Goal: Task Accomplishment & Management: Manage account settings

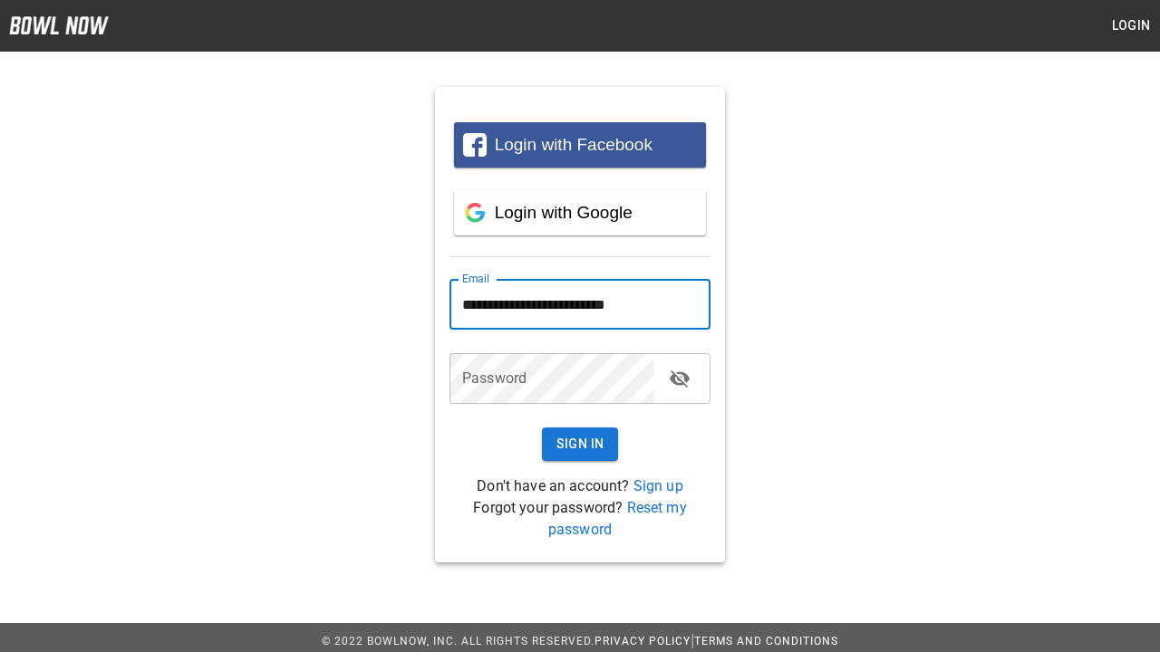
type input "**********"
click at [580, 444] on button "Sign In" at bounding box center [580, 445] width 77 height 34
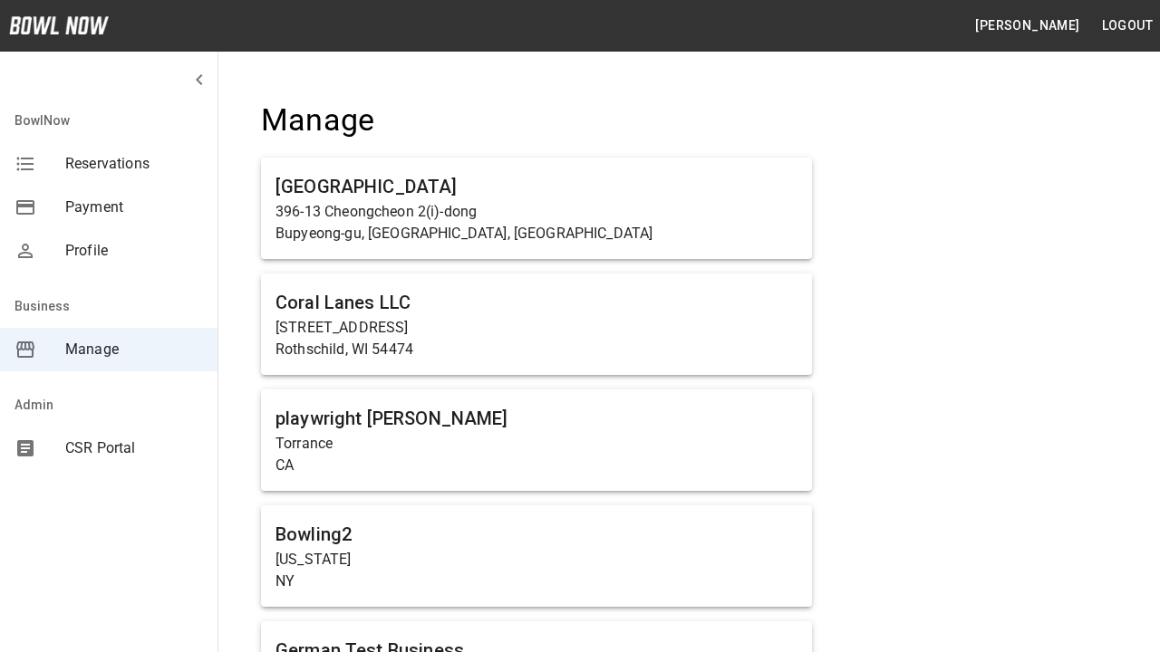
click at [109, 350] on span "Manage" at bounding box center [134, 350] width 138 height 22
